Goal: Task Accomplishment & Management: Manage account settings

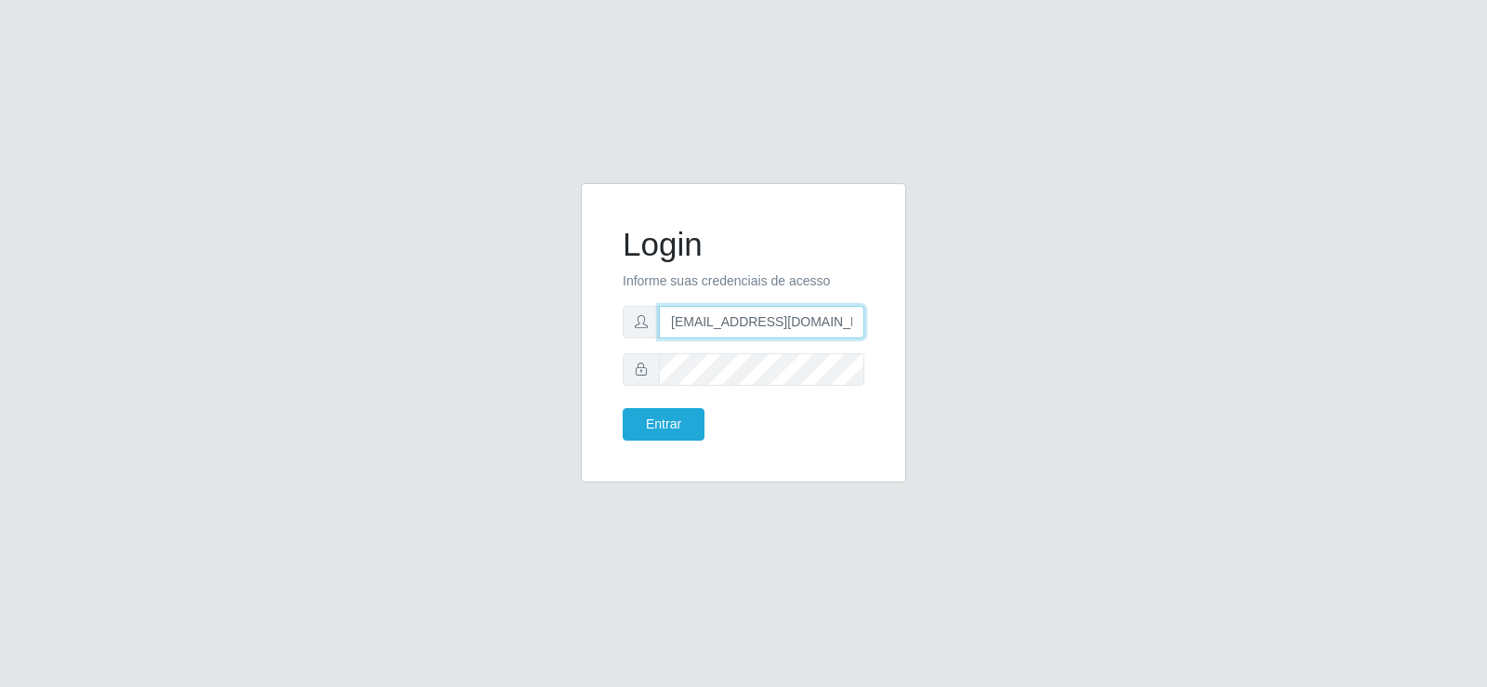
click at [783, 311] on input "denisepaulacavalcante@gmail.com" at bounding box center [761, 322] width 205 height 33
click at [785, 325] on input "denisepaulacavalcante@gmail.com" at bounding box center [761, 322] width 205 height 33
type input "matheusctdr00@gmail.com"
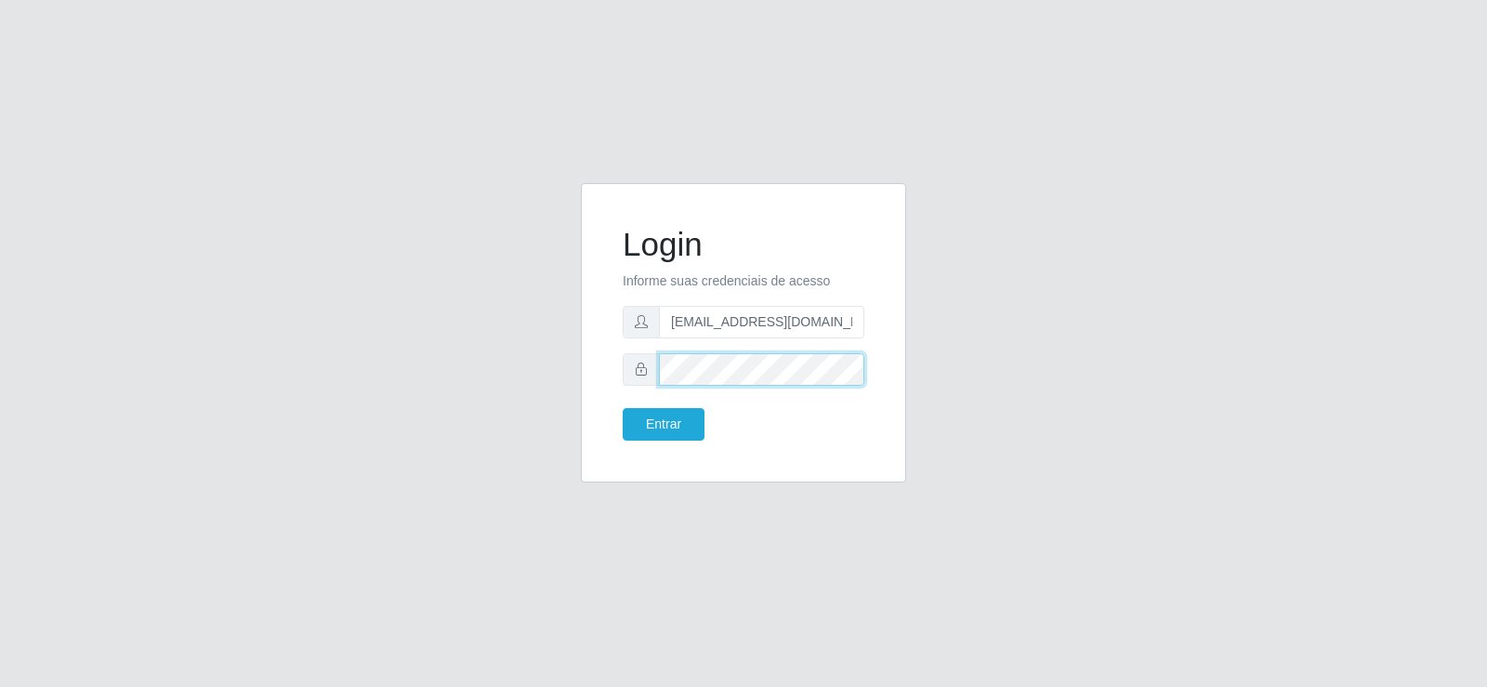
click at [557, 366] on div "Login Informe suas credenciais de acesso matheusctdr00@gmail.com Entrar" at bounding box center [743, 343] width 1059 height 321
click at [648, 427] on button "Entrar" at bounding box center [664, 424] width 82 height 33
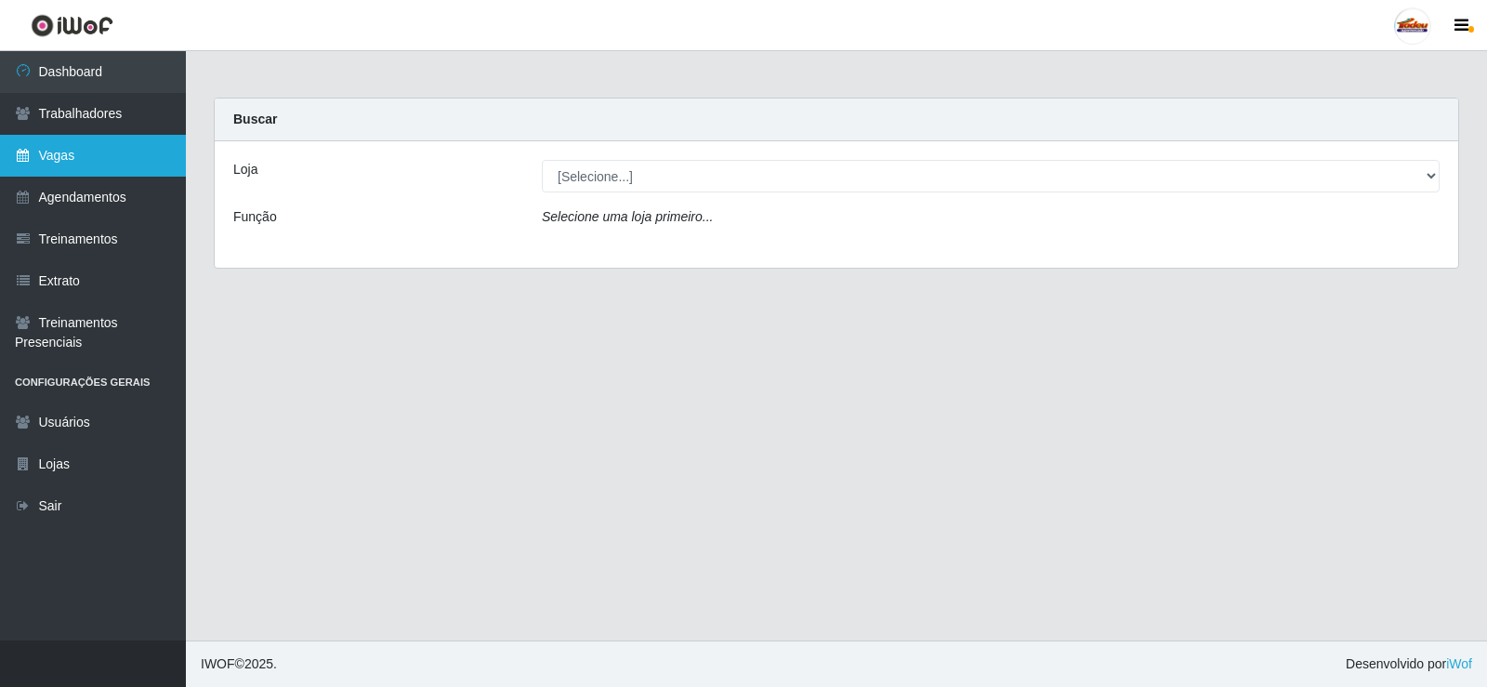
click at [105, 152] on link "Vagas" at bounding box center [93, 156] width 186 height 42
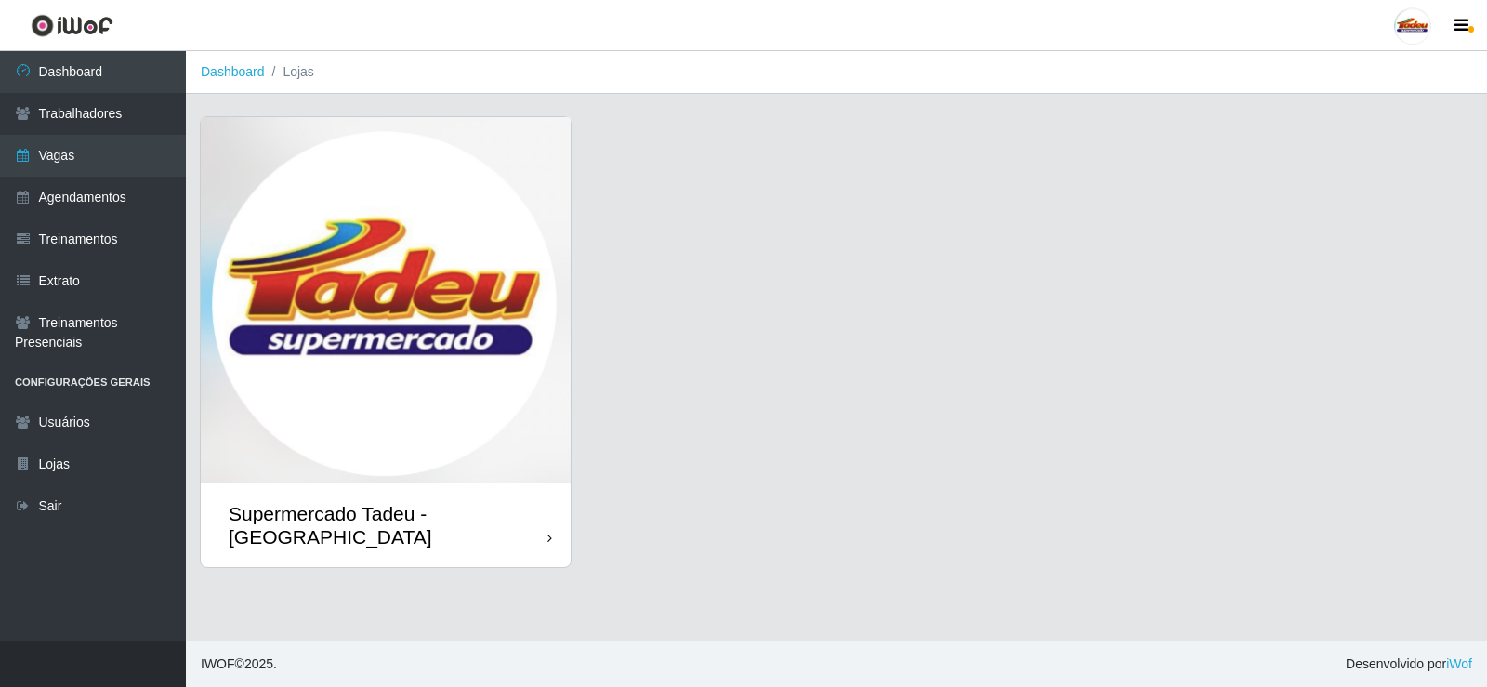
click at [353, 263] on img at bounding box center [386, 300] width 370 height 366
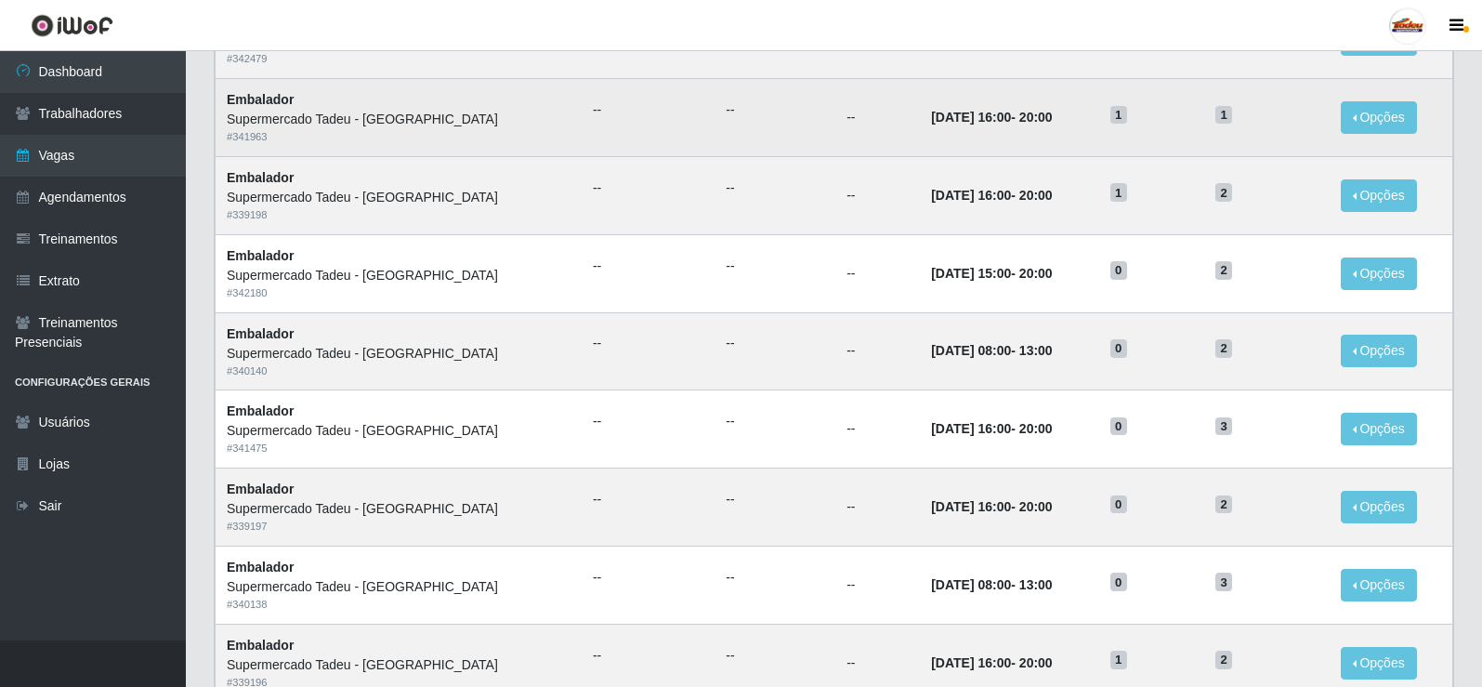
scroll to position [186, 0]
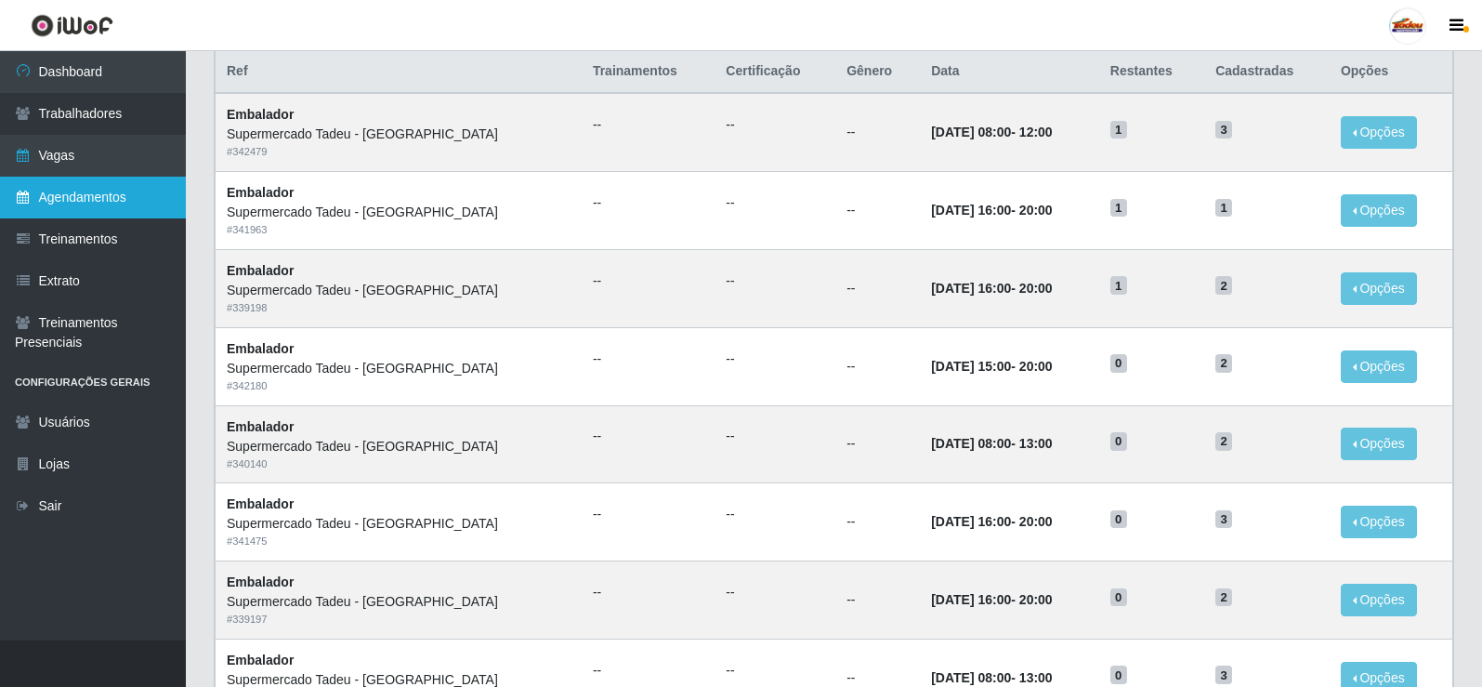
click at [92, 197] on link "Agendamentos" at bounding box center [93, 198] width 186 height 42
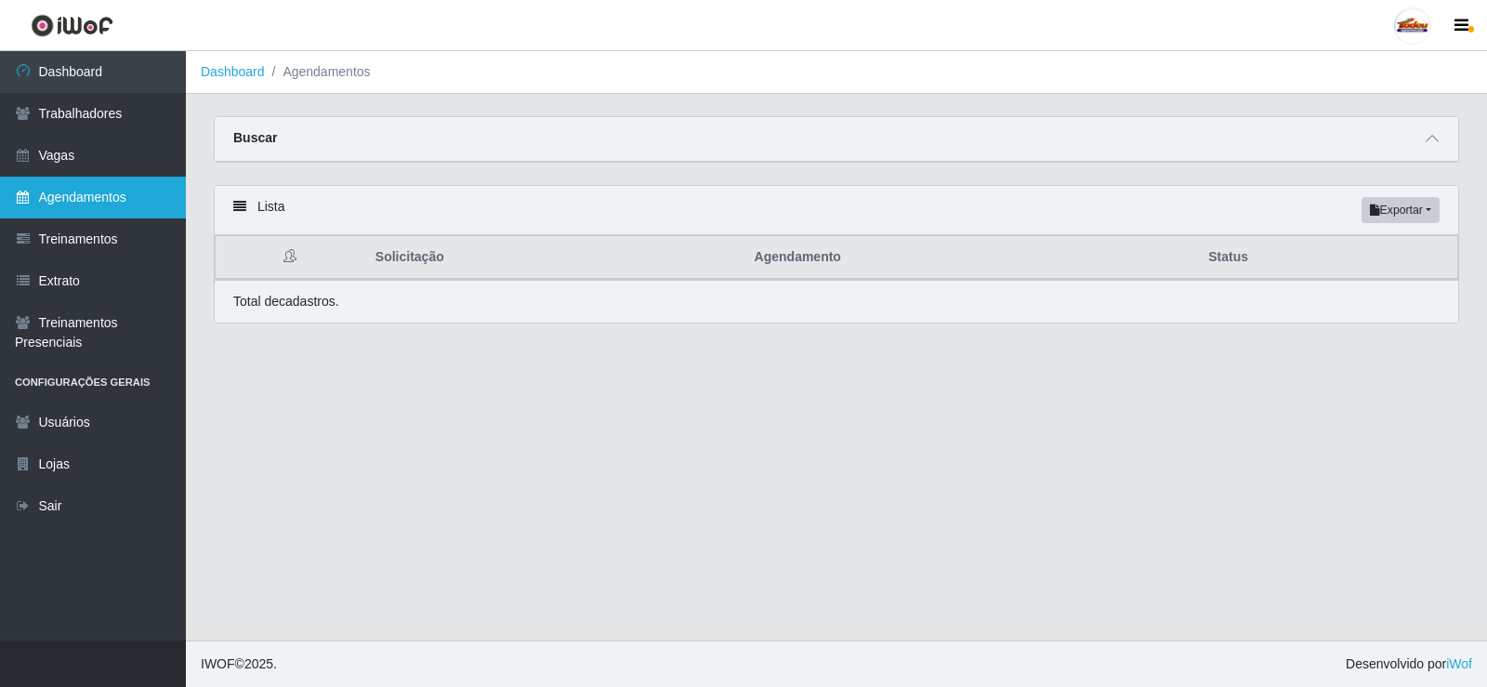
click at [109, 200] on link "Agendamentos" at bounding box center [93, 198] width 186 height 42
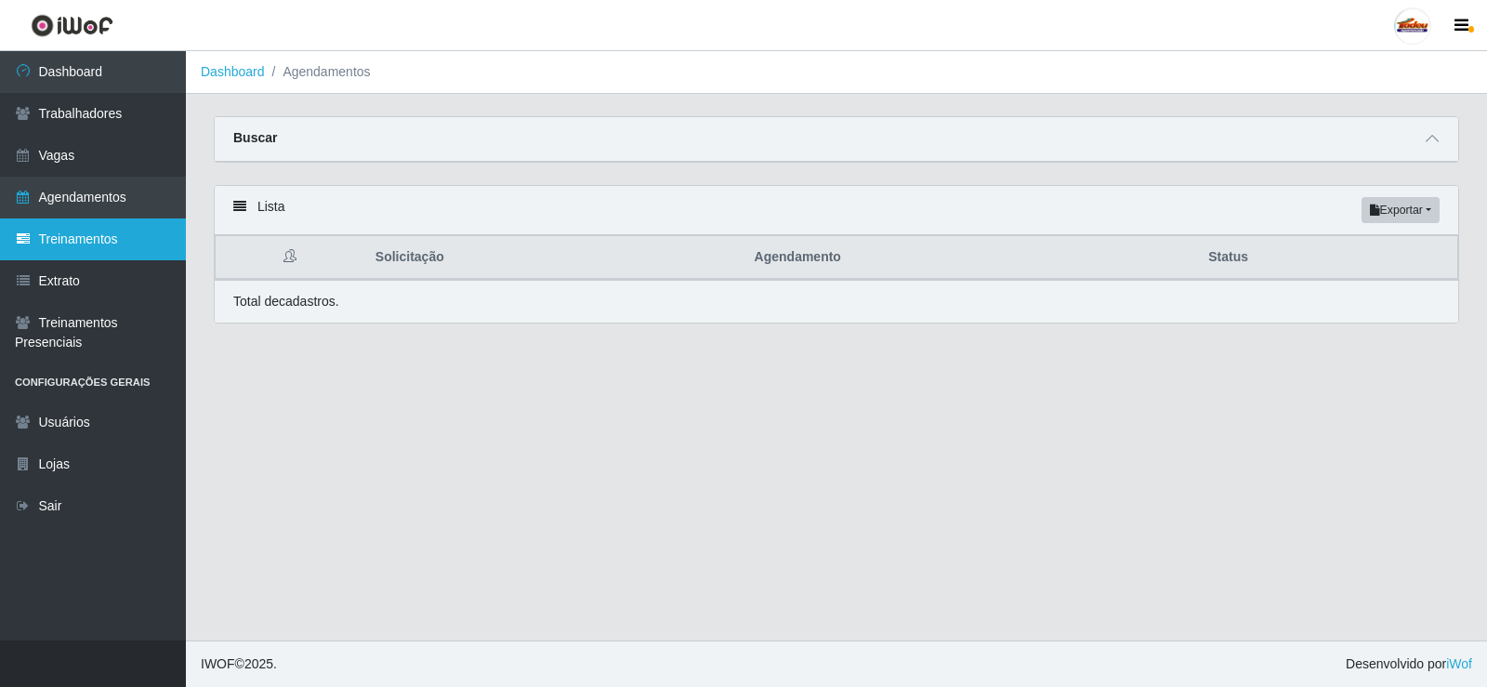
click at [112, 239] on link "Treinamentos" at bounding box center [93, 239] width 186 height 42
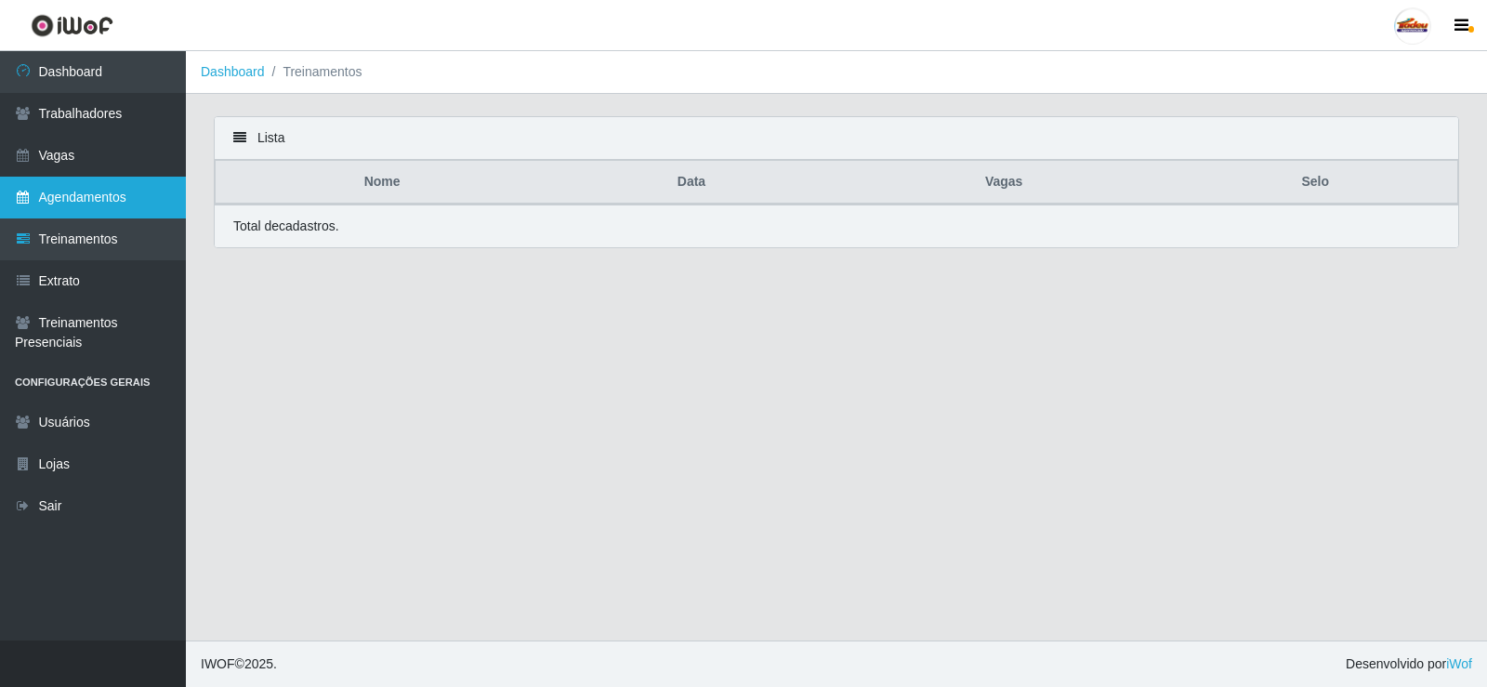
click at [118, 203] on link "Agendamentos" at bounding box center [93, 198] width 186 height 42
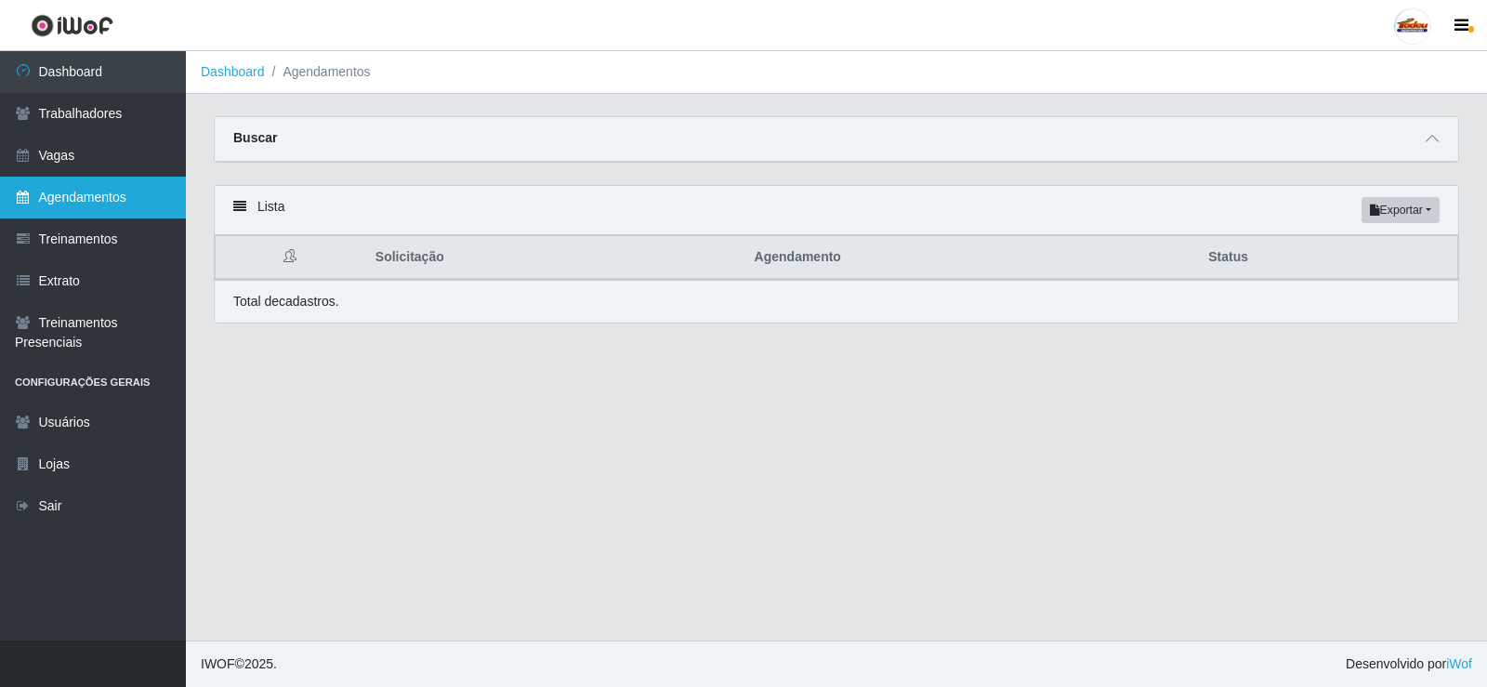
click at [141, 206] on link "Agendamentos" at bounding box center [93, 198] width 186 height 42
click at [1452, 141] on div "Buscar" at bounding box center [836, 139] width 1243 height 45
click at [1446, 140] on div "Buscar" at bounding box center [836, 139] width 1243 height 45
drag, startPoint x: 1383, startPoint y: 148, endPoint x: 833, endPoint y: 125, distance: 550.5
click at [1383, 148] on div "Buscar" at bounding box center [836, 139] width 1243 height 45
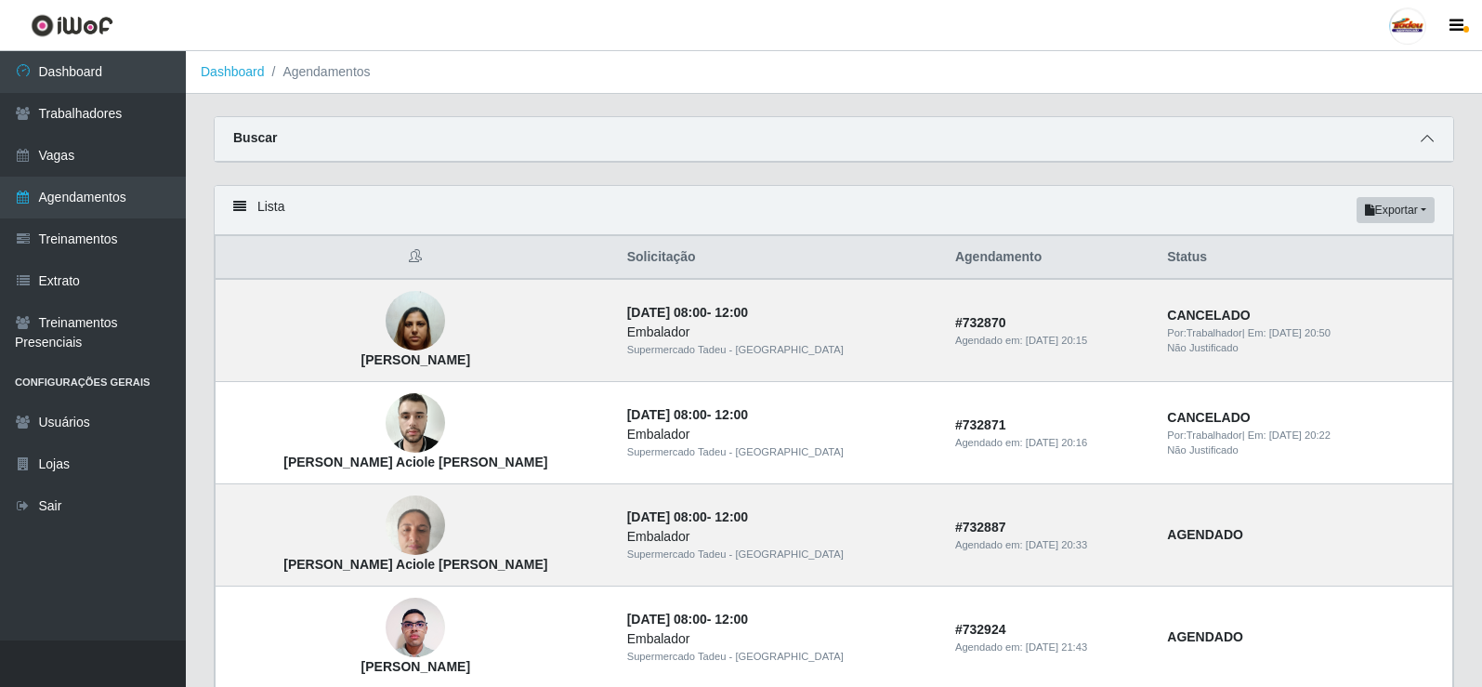
click at [1424, 135] on icon at bounding box center [1427, 138] width 13 height 13
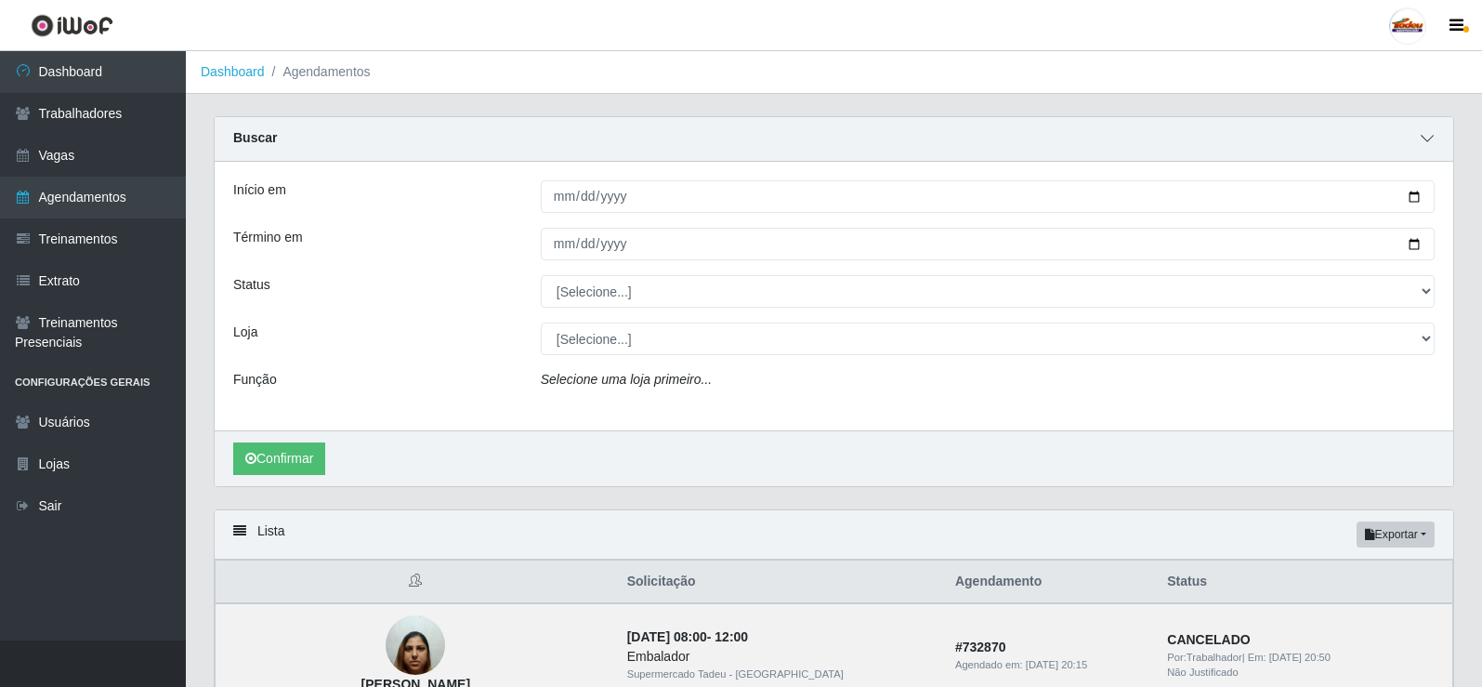
click at [1429, 141] on icon at bounding box center [1427, 138] width 13 height 13
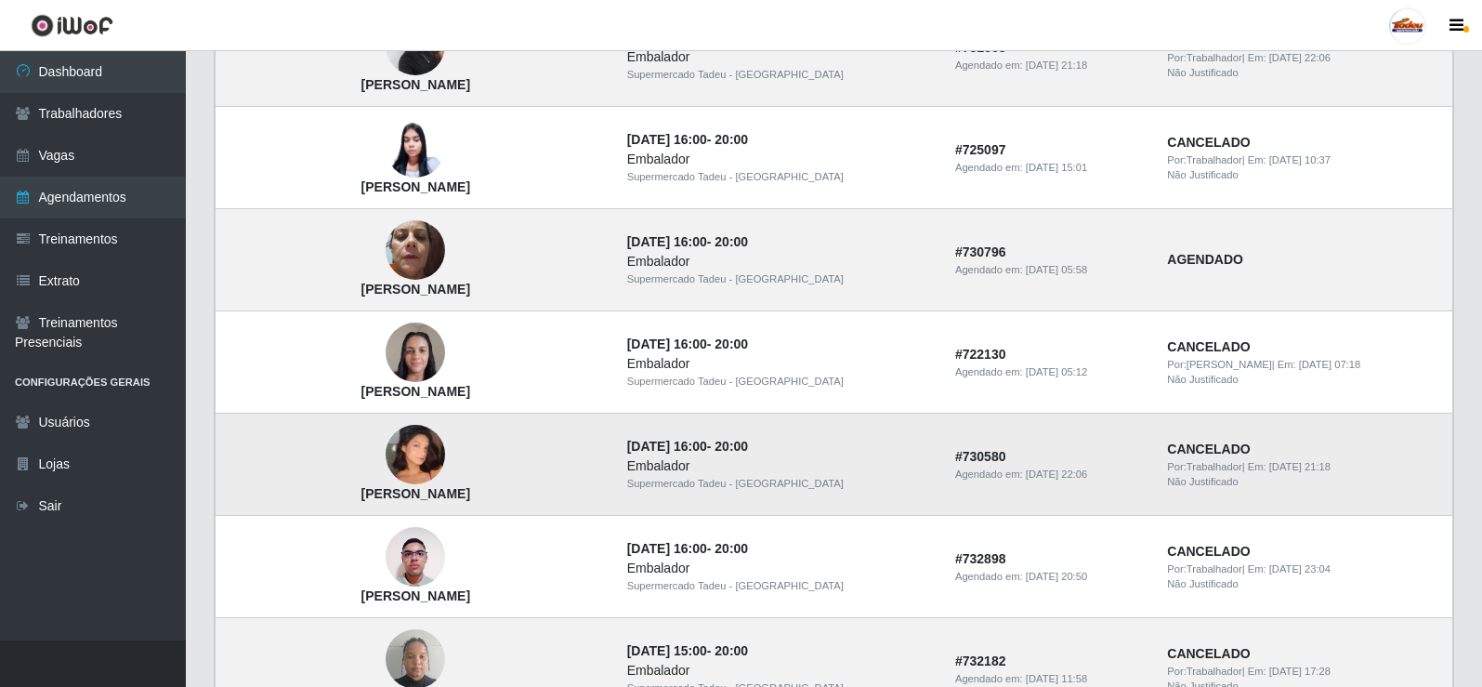
scroll to position [836, 0]
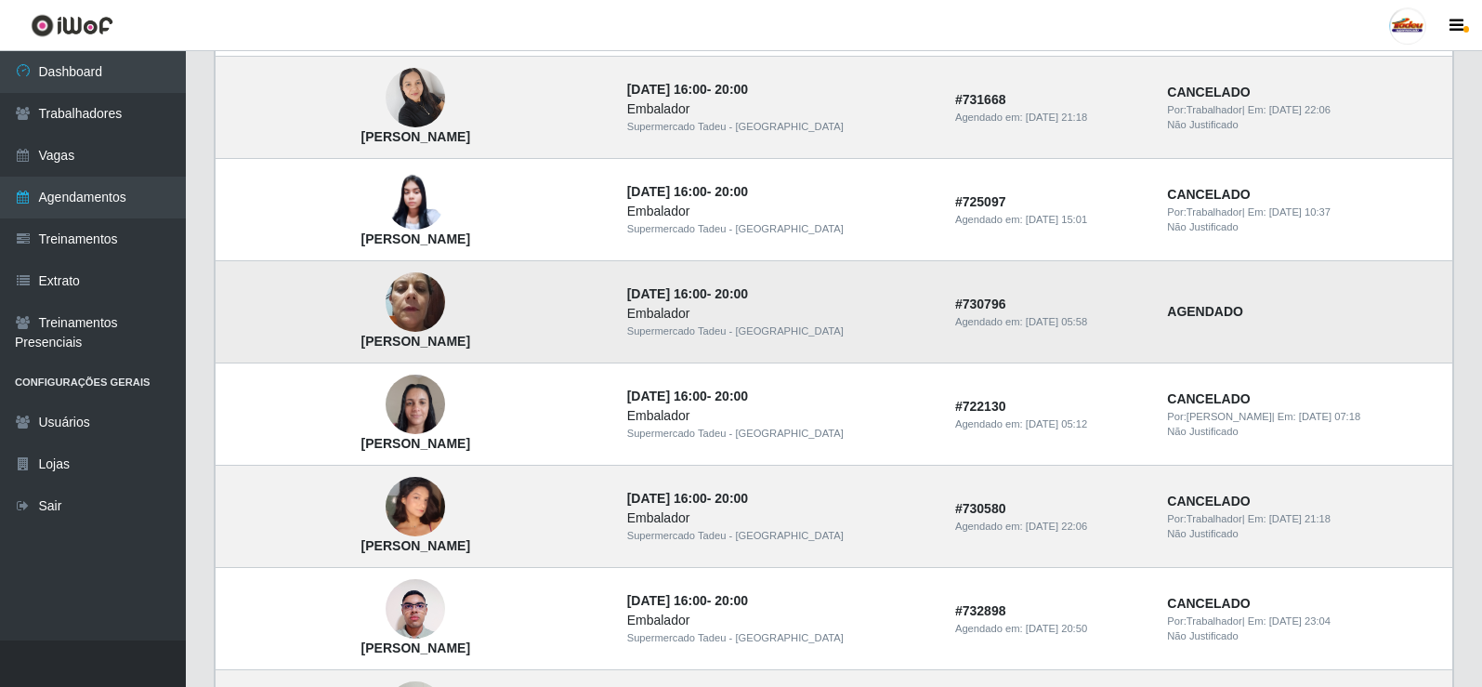
click at [405, 300] on img at bounding box center [415, 302] width 59 height 79
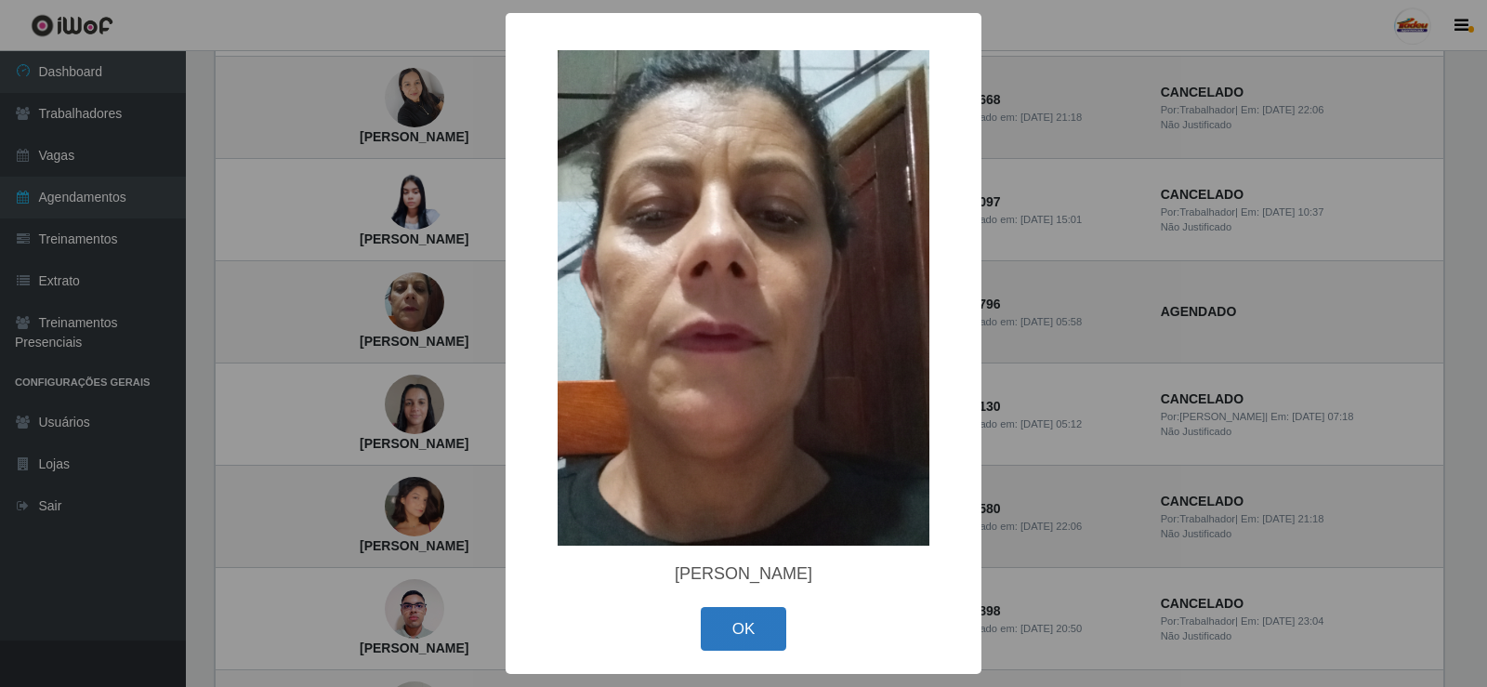
click at [747, 627] on button "OK" at bounding box center [744, 629] width 86 height 44
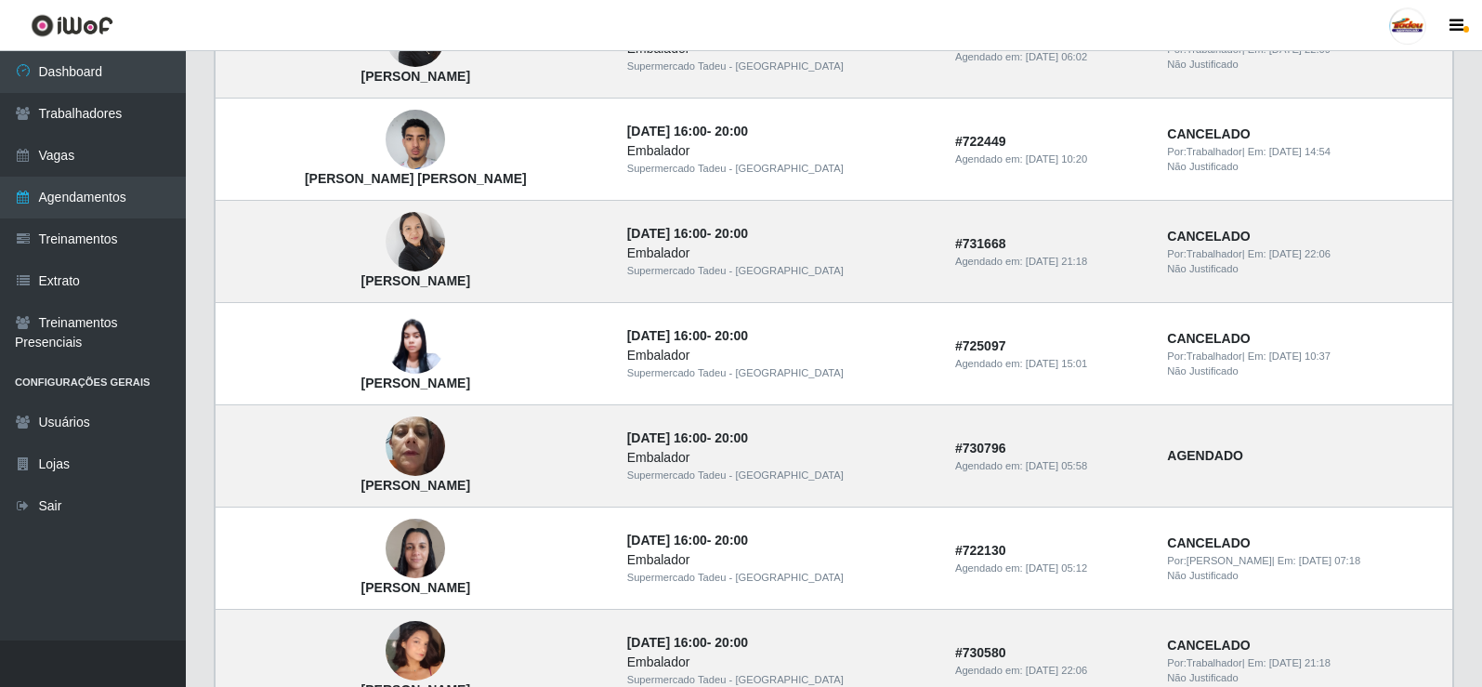
scroll to position [650, 0]
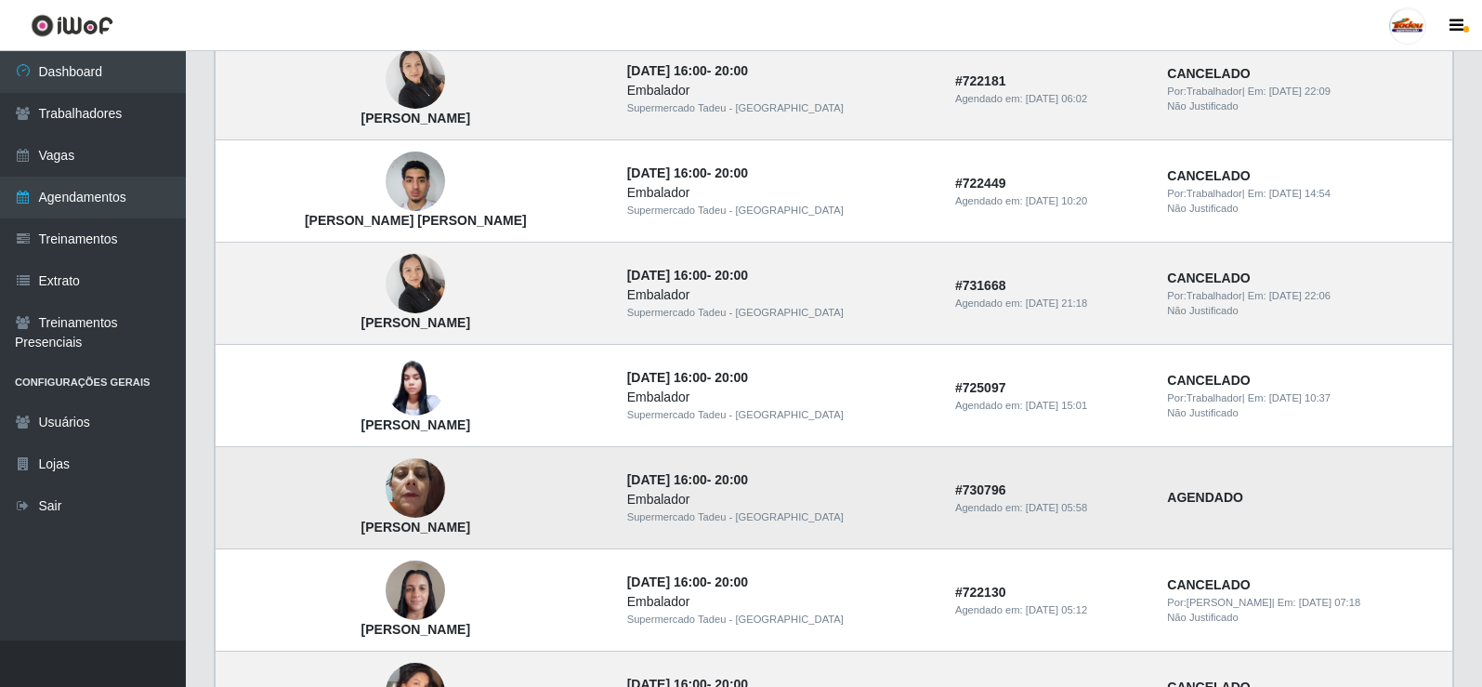
drag, startPoint x: 695, startPoint y: 481, endPoint x: 830, endPoint y: 493, distance: 135.3
click at [830, 493] on td "06/09/2025, 16:00 - 20:00 Embalador Supermercado Tadeu - Lagoa Seca" at bounding box center [780, 498] width 328 height 102
click at [795, 498] on div "Embalador" at bounding box center [780, 500] width 306 height 20
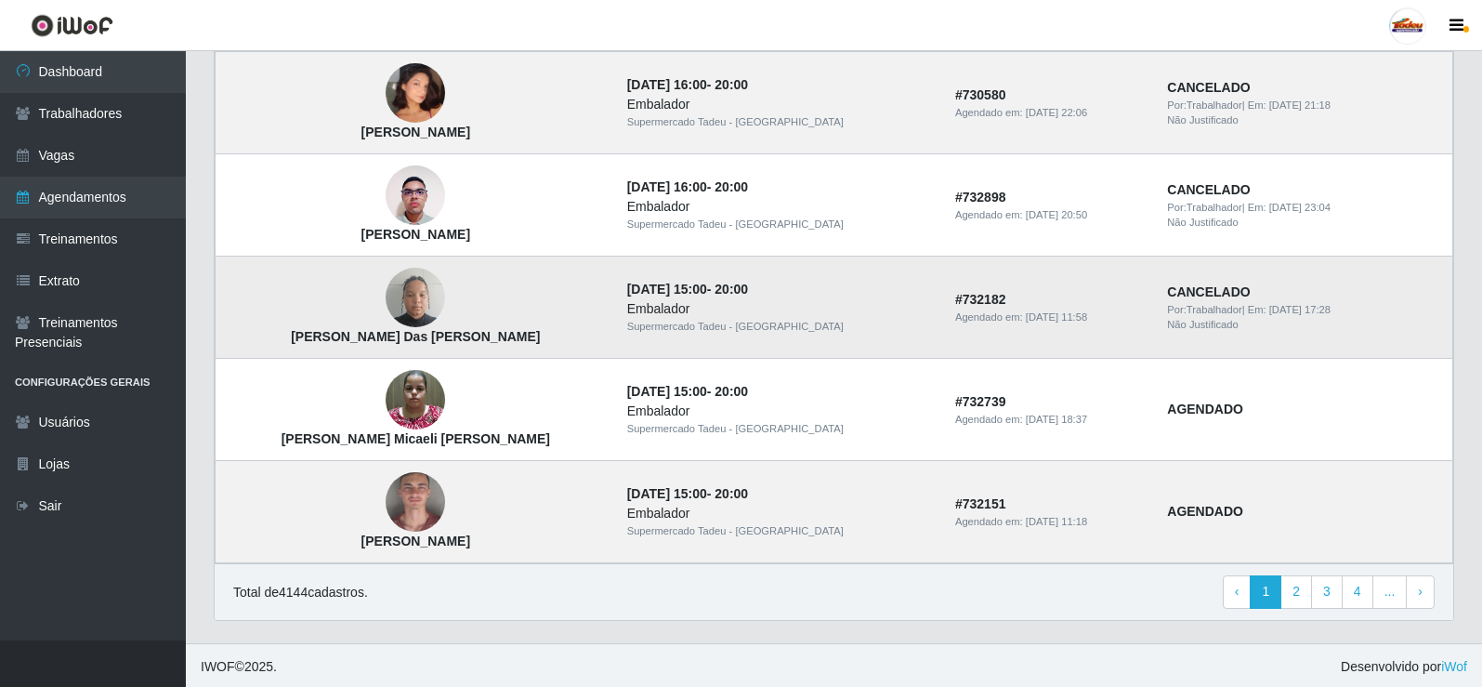
scroll to position [1253, 0]
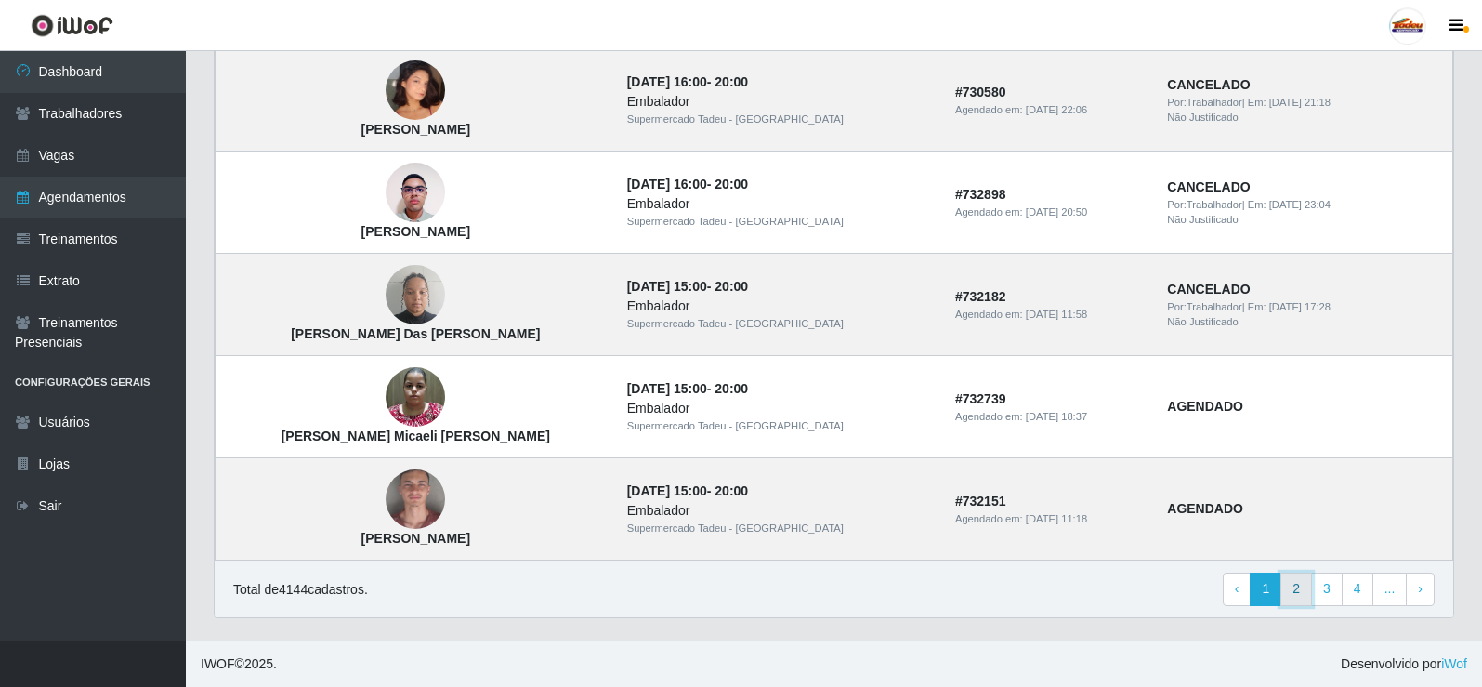
click at [1296, 588] on link "2" at bounding box center [1296, 588] width 32 height 33
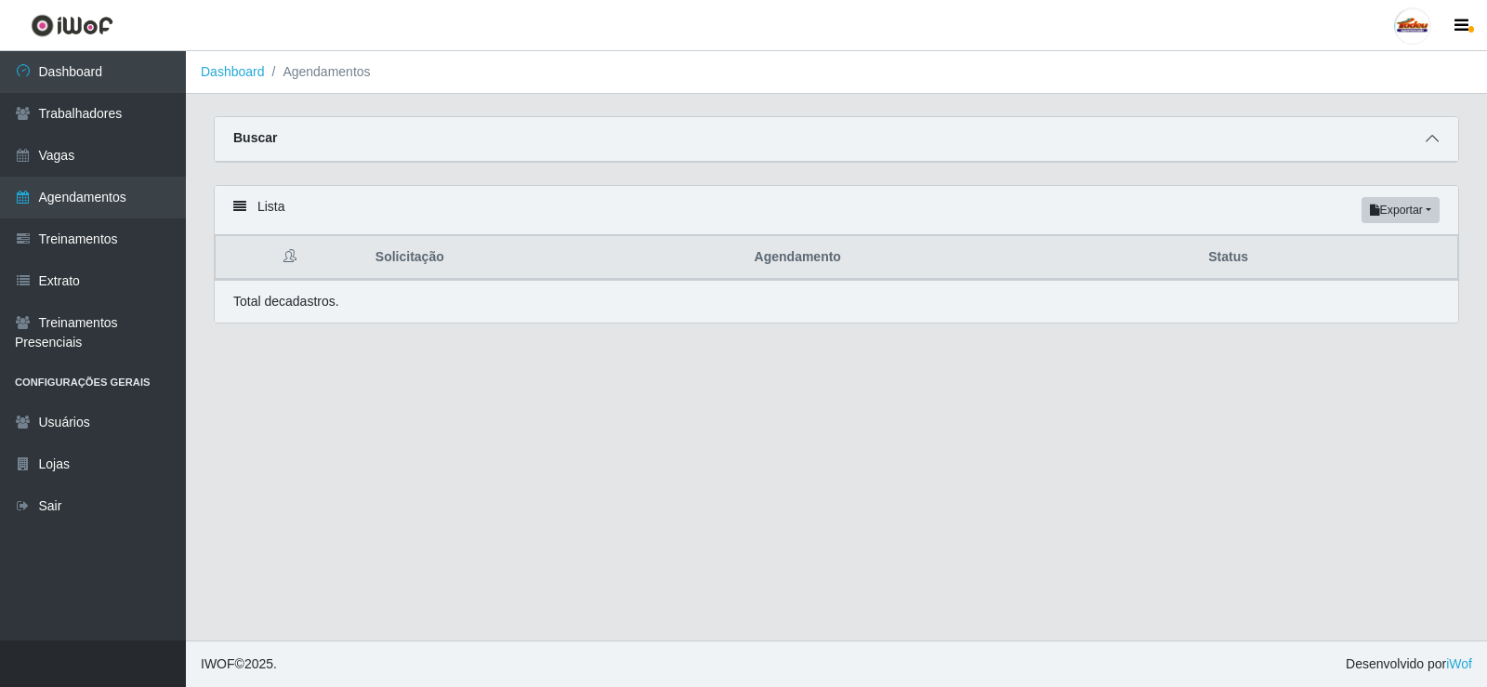
click at [1435, 144] on icon at bounding box center [1431, 138] width 13 height 13
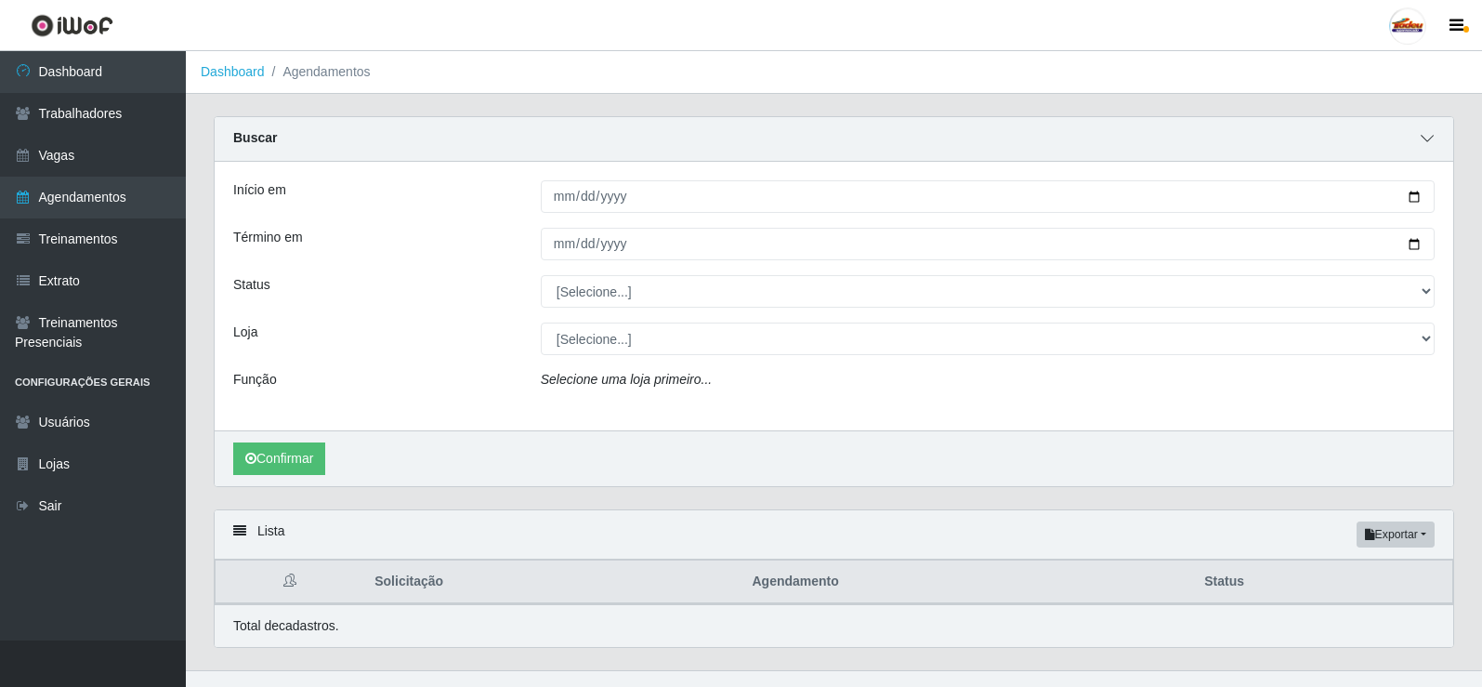
click at [1433, 136] on icon at bounding box center [1427, 138] width 13 height 13
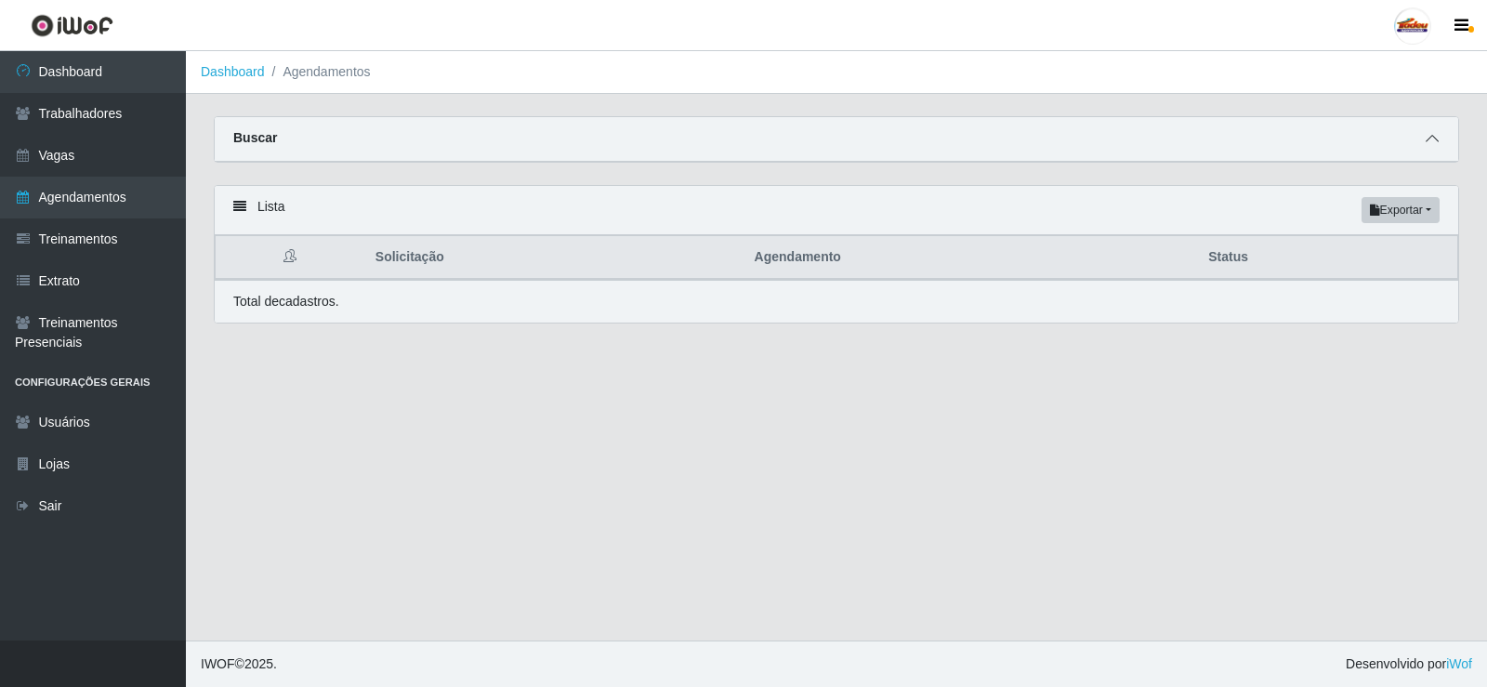
click at [1421, 149] on span at bounding box center [1432, 138] width 22 height 21
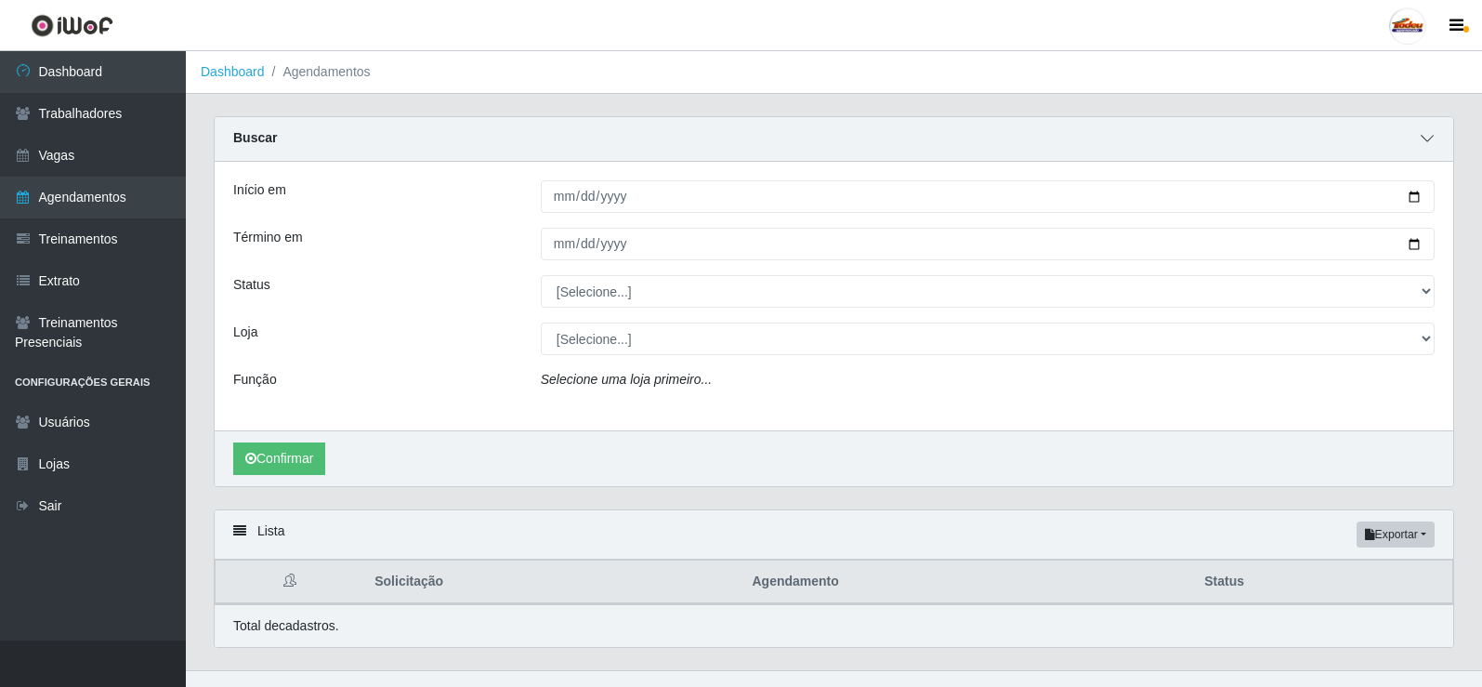
click at [1429, 141] on icon at bounding box center [1427, 138] width 13 height 13
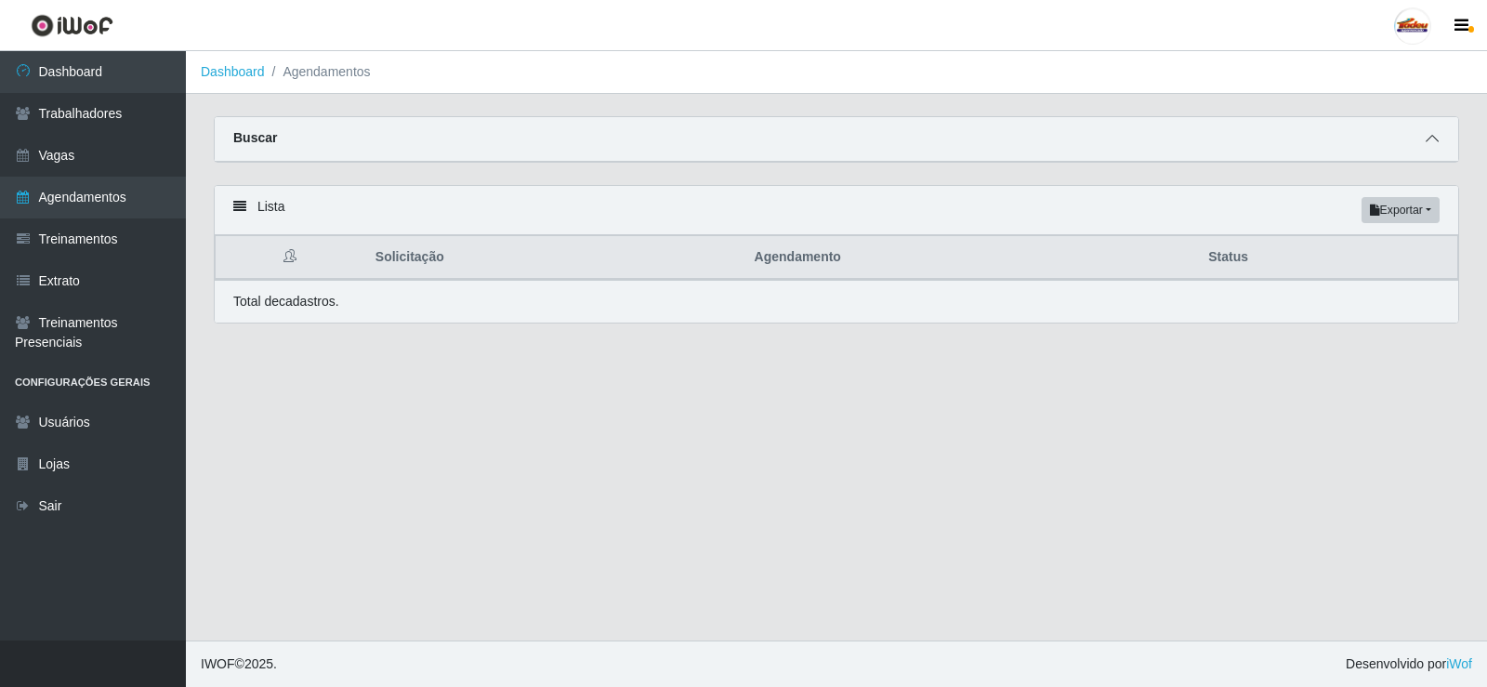
click at [1429, 141] on icon at bounding box center [1431, 138] width 13 height 13
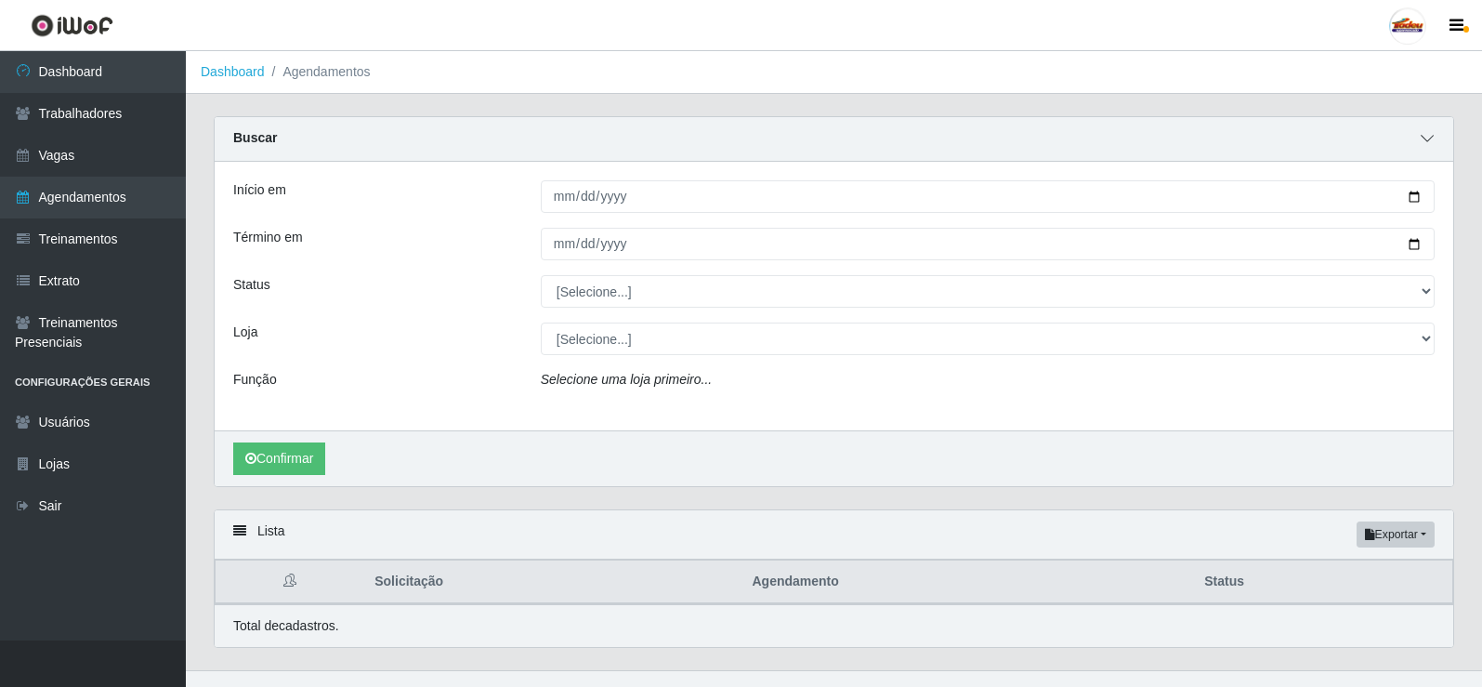
click at [1422, 144] on icon at bounding box center [1427, 138] width 13 height 13
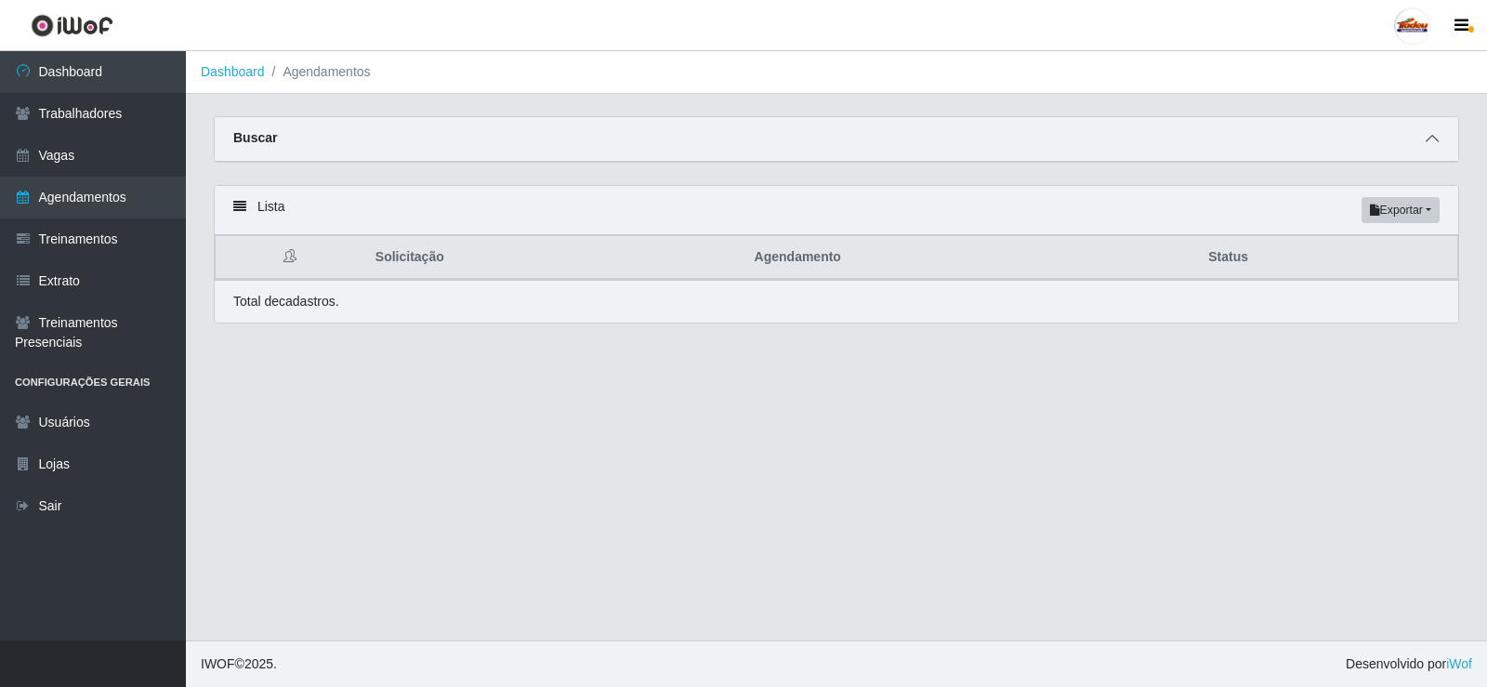
click at [1440, 143] on span at bounding box center [1432, 138] width 22 height 21
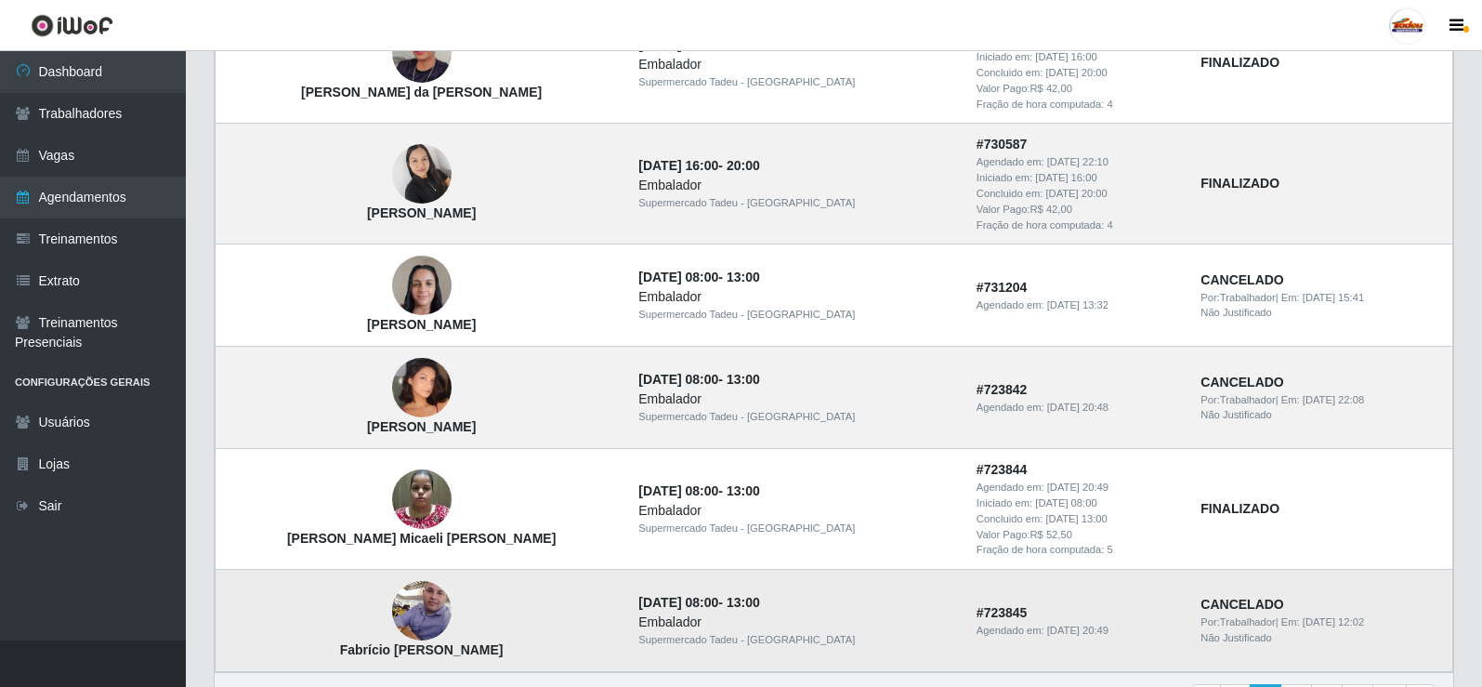
scroll to position [1689, 0]
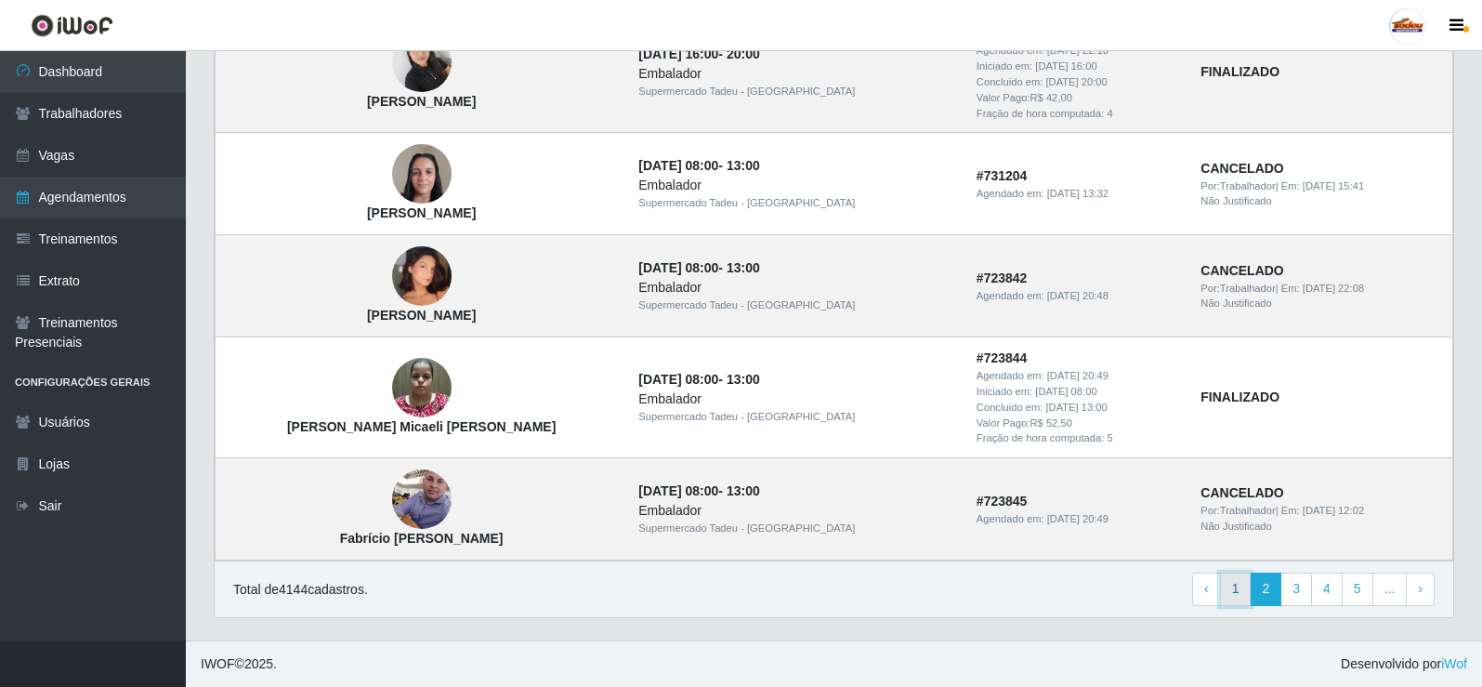
click at [1250, 595] on link "1" at bounding box center [1236, 588] width 32 height 33
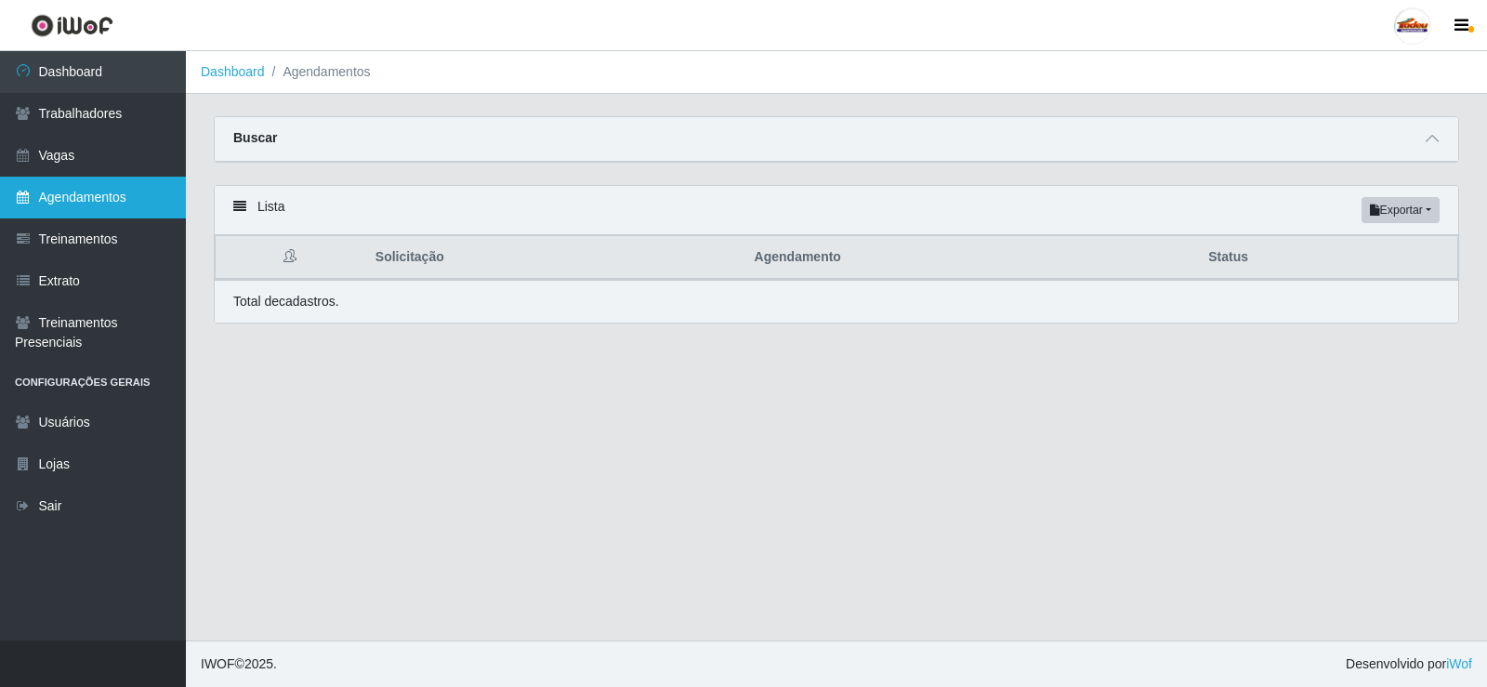
click at [126, 190] on link "Agendamentos" at bounding box center [93, 198] width 186 height 42
click at [98, 205] on link "Agendamentos" at bounding box center [93, 198] width 186 height 42
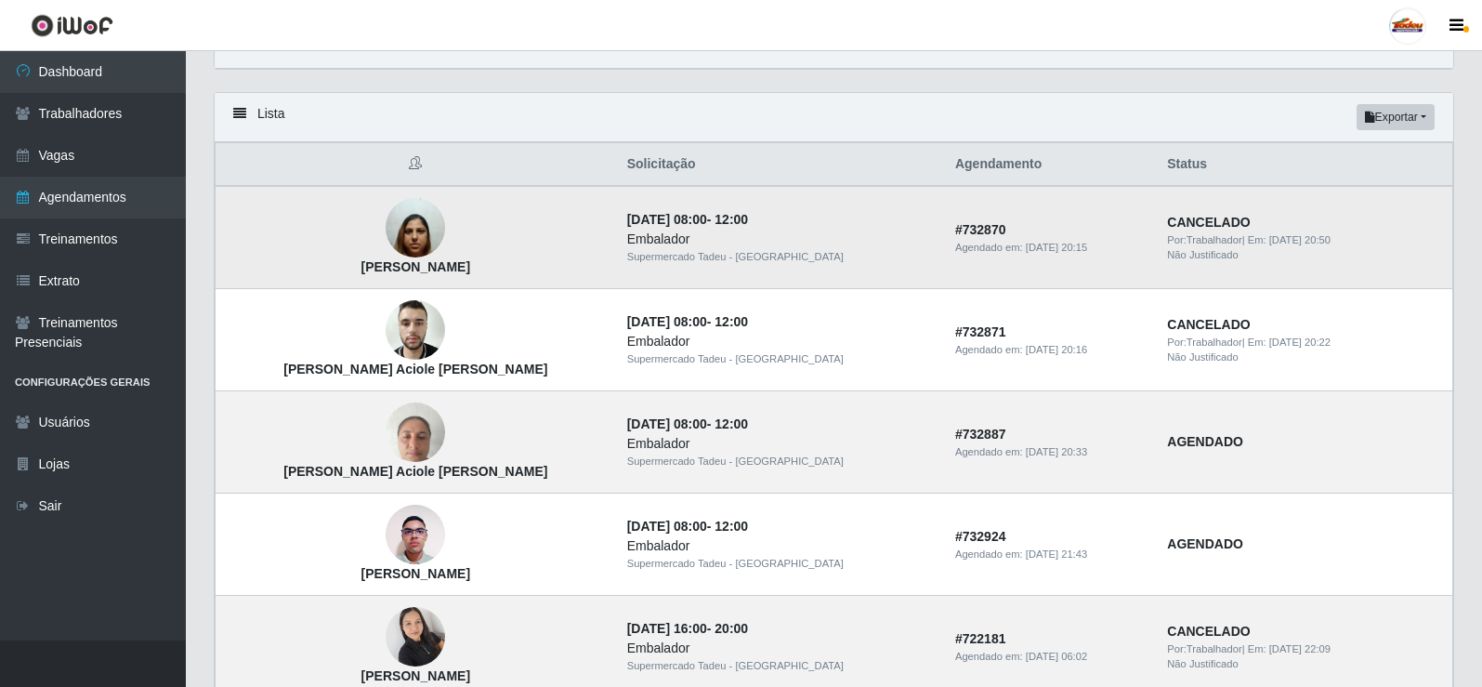
scroll to position [186, 0]
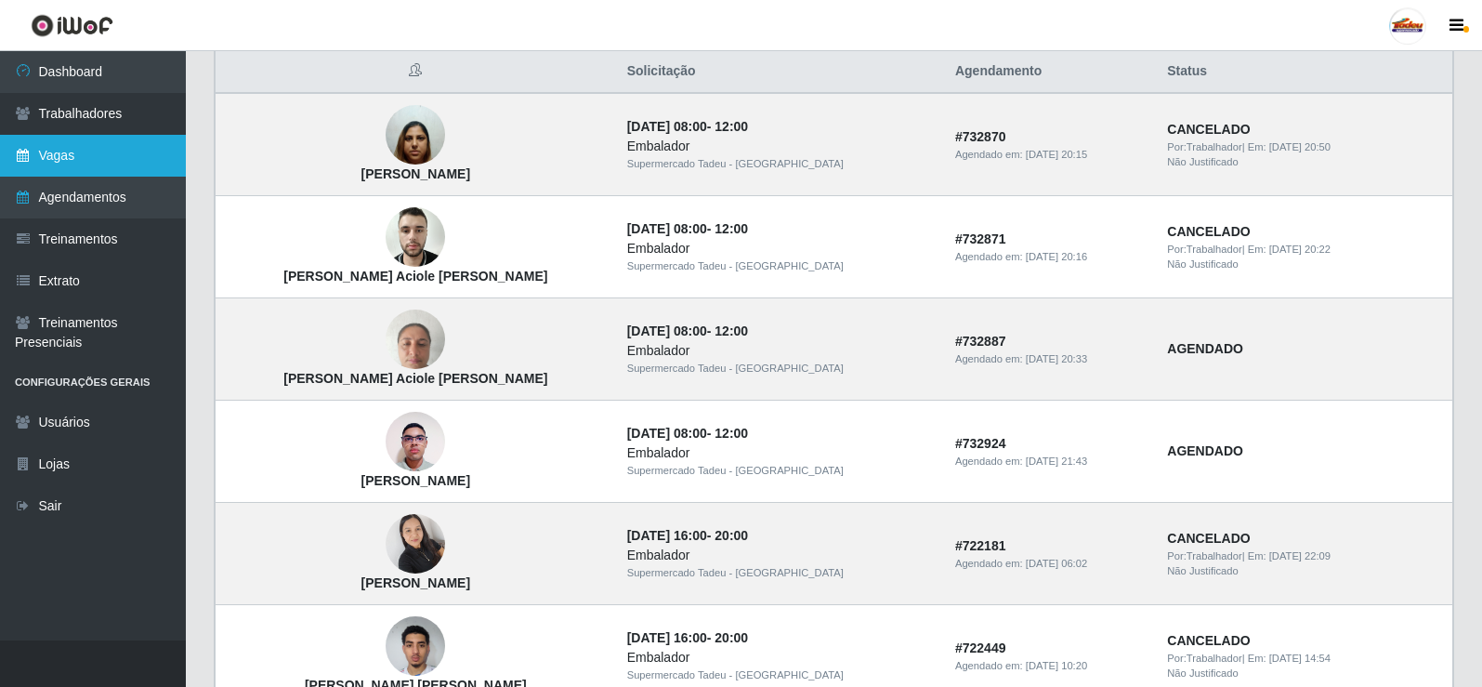
click at [69, 153] on link "Vagas" at bounding box center [93, 156] width 186 height 42
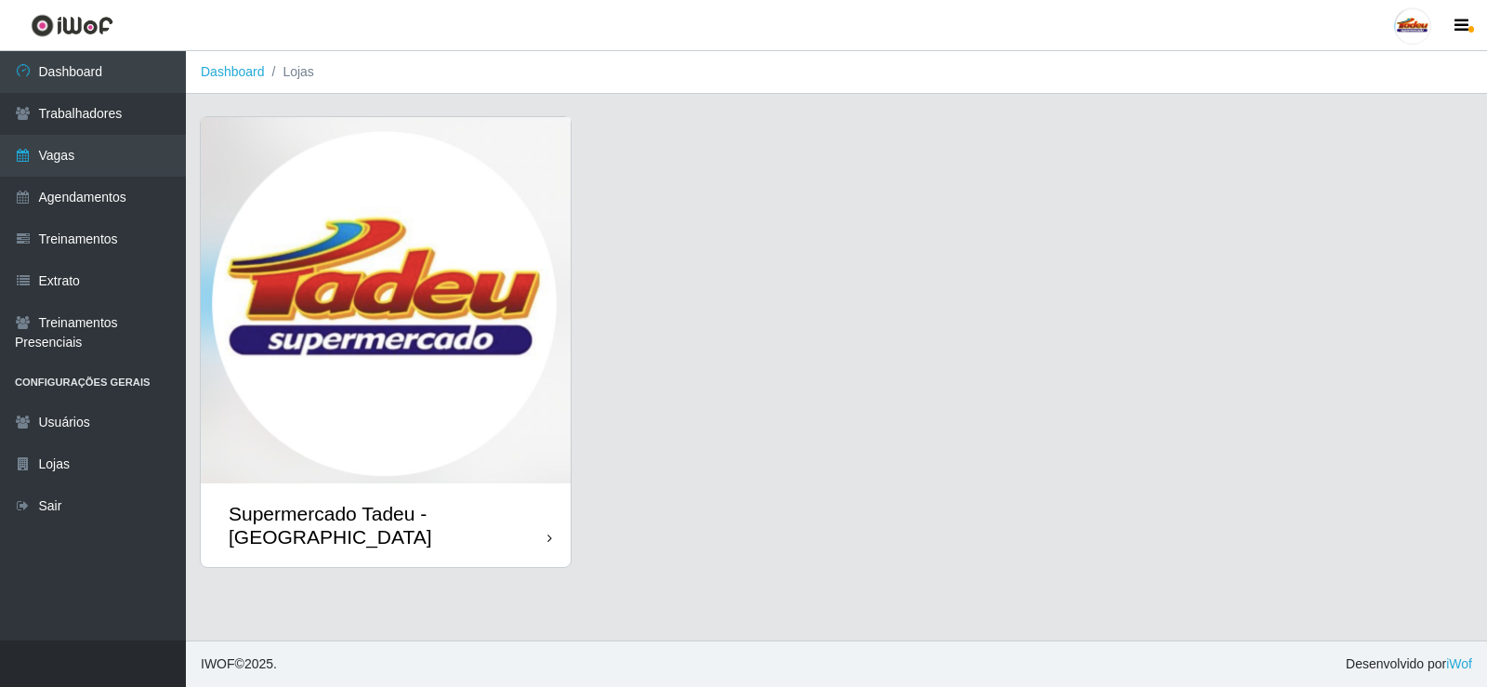
click at [504, 337] on img at bounding box center [386, 300] width 370 height 366
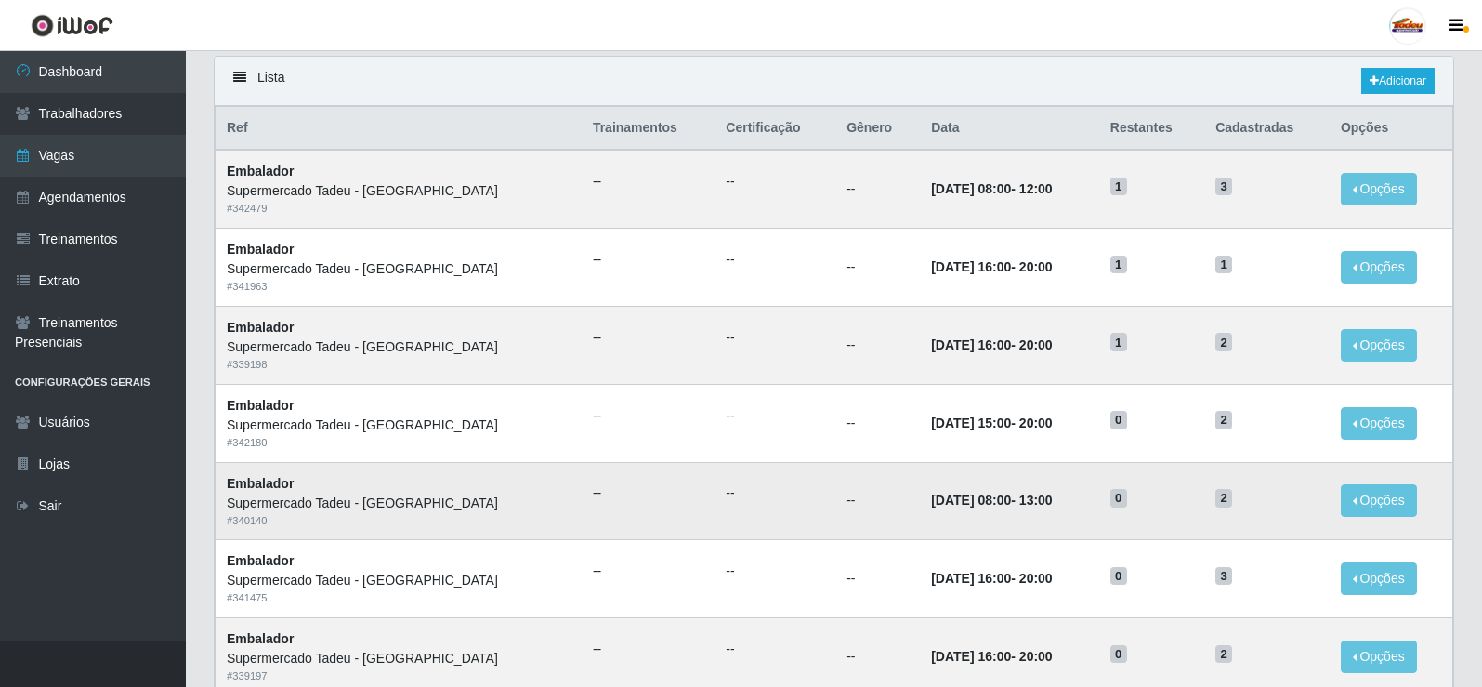
scroll to position [93, 0]
